Goal: Navigation & Orientation: Find specific page/section

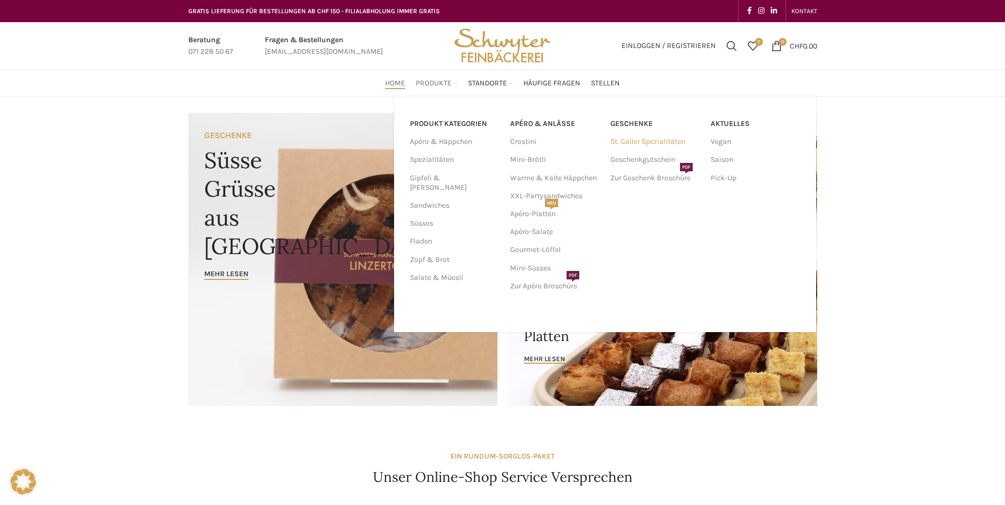
click at [634, 135] on link "St. Galler Spezialitäten" at bounding box center [655, 142] width 90 height 18
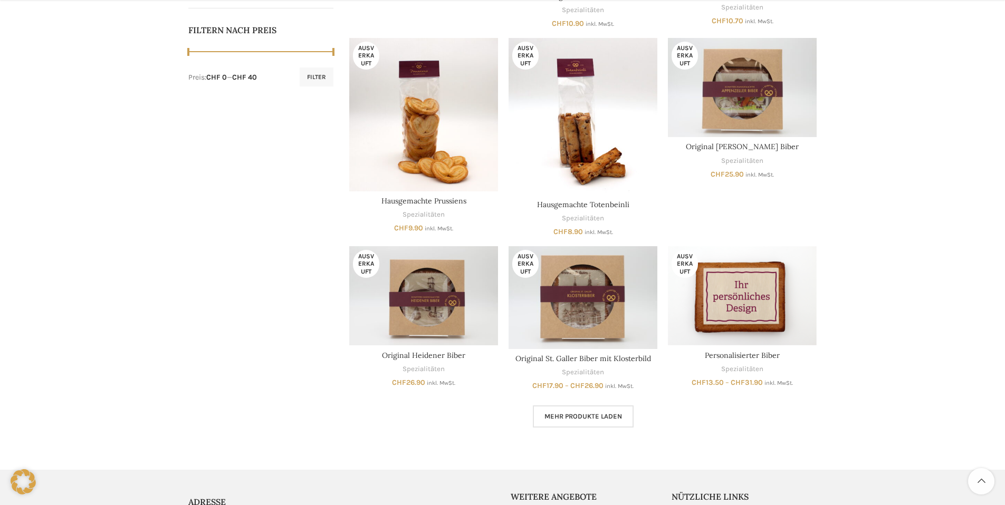
scroll to position [528, 0]
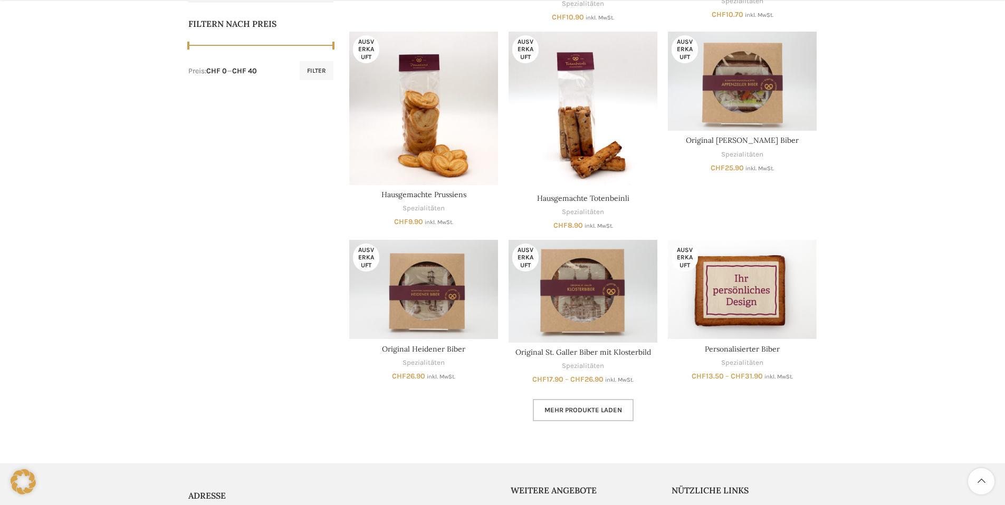
click at [594, 409] on span "Mehr Produkte laden" at bounding box center [583, 410] width 78 height 8
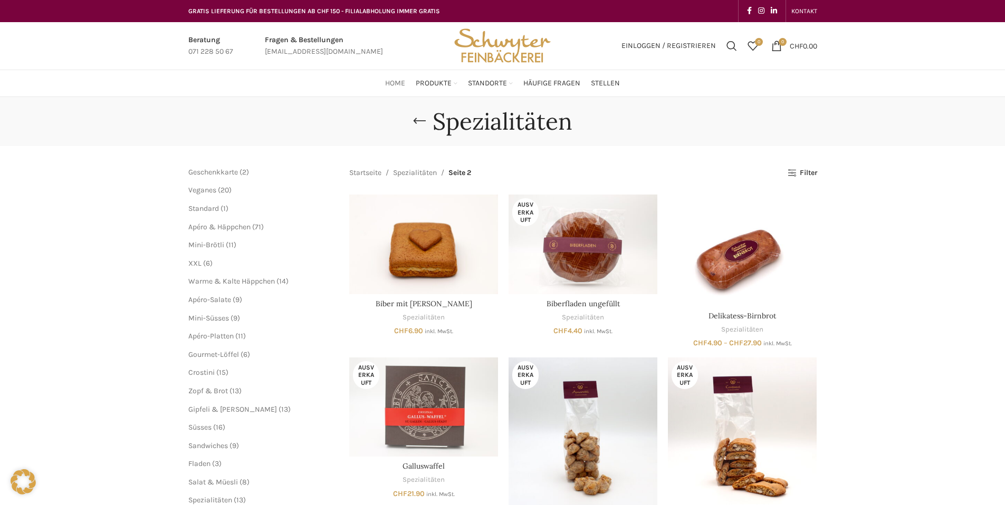
click at [398, 84] on span "Home" at bounding box center [395, 84] width 20 height 10
